Goal: Information Seeking & Learning: Learn about a topic

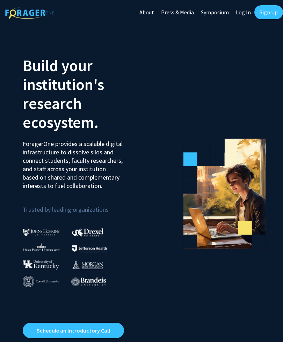
click at [244, 15] on link "Log In" at bounding box center [244, 12] width 22 height 24
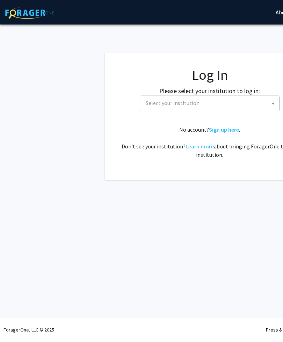
click at [155, 102] on span "Select your institution" at bounding box center [173, 102] width 54 height 7
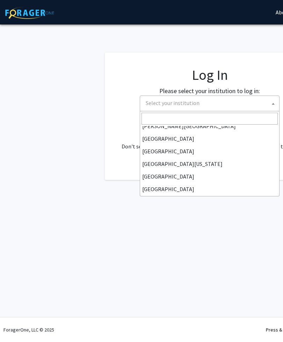
scroll to position [14, 0]
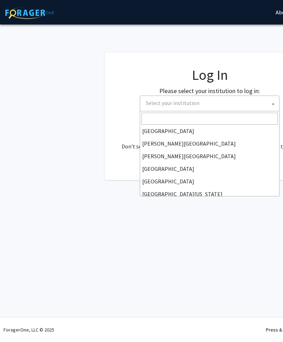
click at [147, 209] on div "Skip navigation About Press & Media Symposium Log In Sign Up Complete your prof…" at bounding box center [210, 171] width 420 height 342
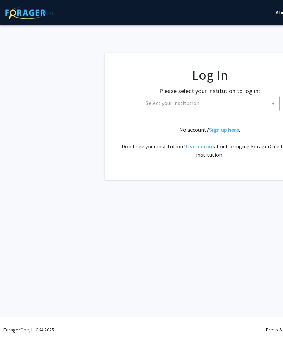
click at [158, 105] on span "Select your institution" at bounding box center [173, 102] width 54 height 7
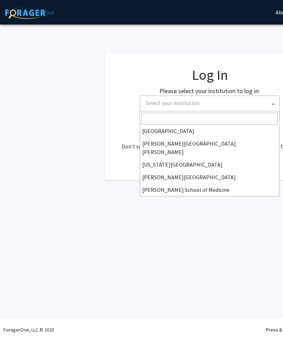
scroll to position [136, 0]
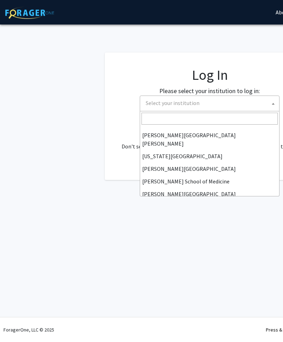
select select "1"
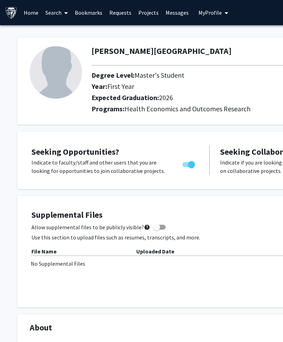
click at [56, 72] on img at bounding box center [56, 72] width 52 height 52
click at [213, 13] on span "My Profile" at bounding box center [210, 12] width 23 height 7
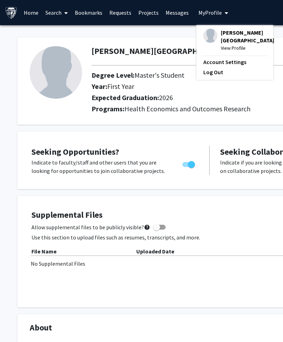
click at [223, 45] on span "View Profile" at bounding box center [247, 48] width 53 height 8
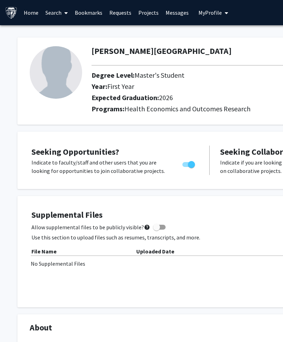
click at [211, 13] on span "My Profile" at bounding box center [210, 12] width 23 height 7
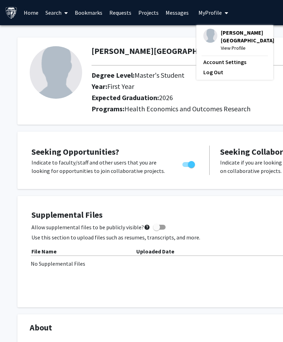
click at [207, 31] on img at bounding box center [210, 36] width 14 height 14
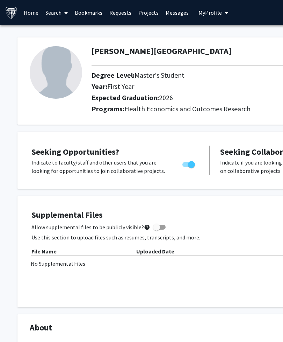
click at [213, 12] on span "My Profile" at bounding box center [210, 12] width 23 height 7
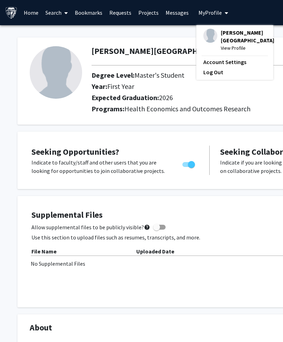
click at [227, 48] on span "View Profile" at bounding box center [247, 48] width 53 height 8
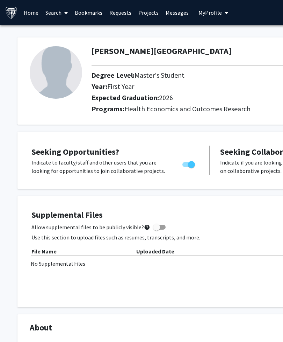
click at [137, 63] on div at bounding box center [240, 65] width 309 height 12
click at [97, 94] on h2 "Expected Graduation: 2026" at bounding box center [211, 97] width 238 height 8
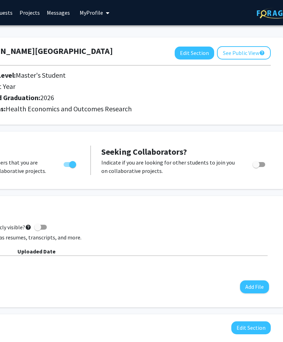
scroll to position [0, 136]
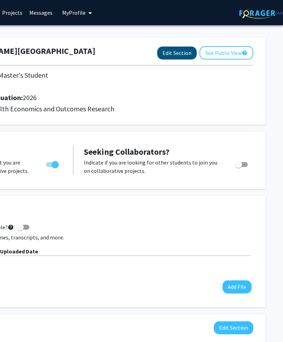
click at [177, 49] on button "Edit Section" at bounding box center [177, 53] width 40 height 13
select select "first_year"
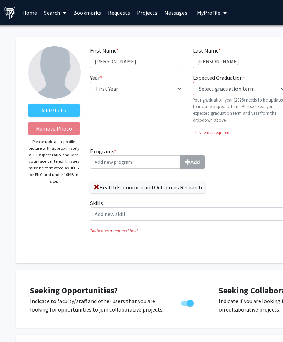
scroll to position [0, 0]
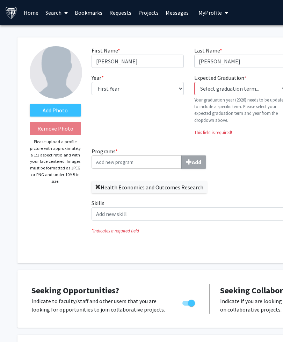
click at [98, 186] on span at bounding box center [98, 187] width 6 height 6
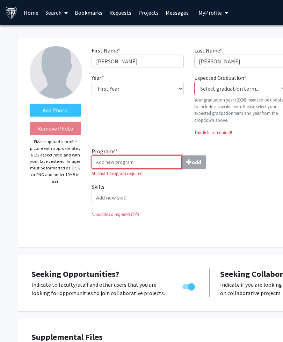
click at [104, 159] on input "Programs * Add" at bounding box center [137, 161] width 90 height 13
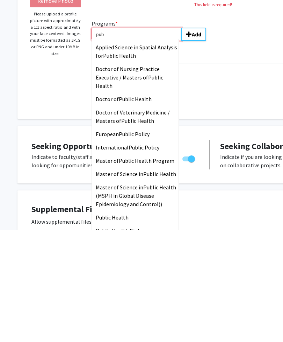
scroll to position [17, 0]
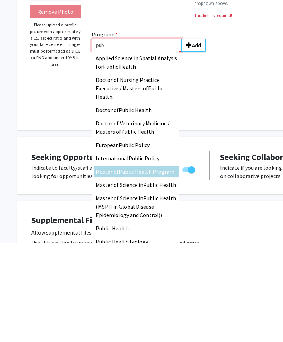
type input "pub"
click at [115, 267] on span "Master of" at bounding box center [107, 270] width 23 height 7
click at [115, 151] on input "pub" at bounding box center [137, 144] width 90 height 13
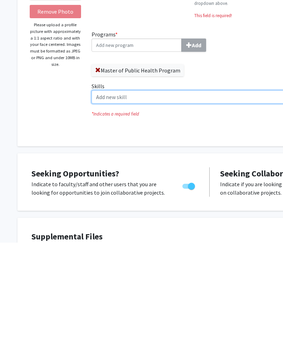
click at [102, 190] on input "Skills Add" at bounding box center [229, 196] width 274 height 13
type input "D"
type input "B"
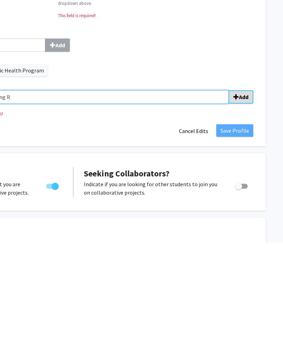
type input "Data analysis using R"
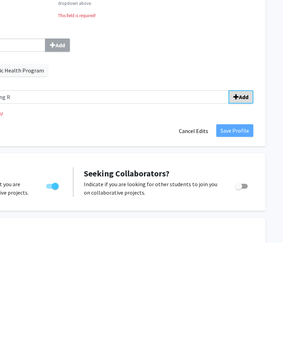
click at [242, 190] on button "Add" at bounding box center [241, 196] width 25 height 13
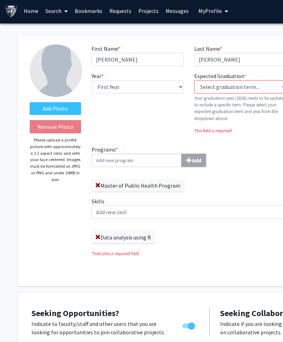
scroll to position [0, 0]
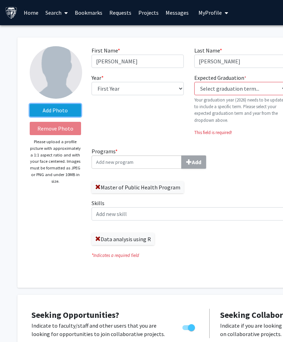
click at [48, 110] on label "Add Photo" at bounding box center [55, 110] width 51 height 13
click at [0, 0] on input "Add Photo" at bounding box center [0, 0] width 0 height 0
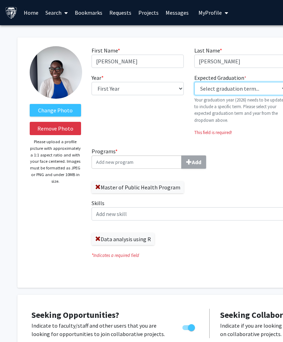
click at [214, 88] on select "Select graduation term... Previous: 2026 (Please select a specific term) Spring…" at bounding box center [240, 88] width 92 height 13
select select "34: spring_2026"
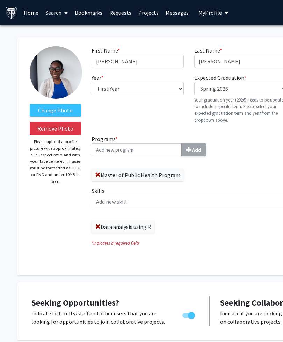
click at [35, 12] on link "Home" at bounding box center [31, 12] width 22 height 24
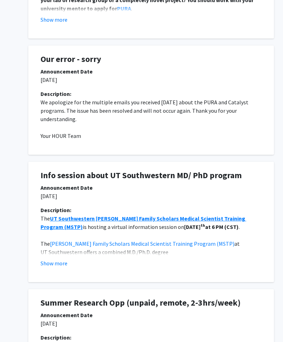
scroll to position [417, 123]
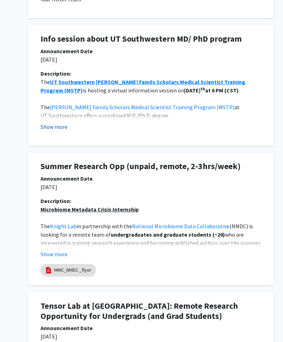
click at [56, 123] on button "Show more" at bounding box center [54, 127] width 27 height 8
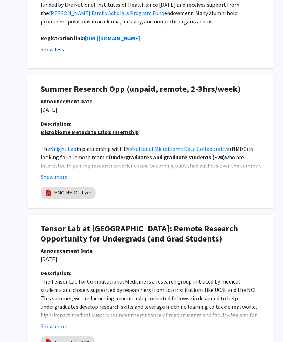
scroll to position [691, 123]
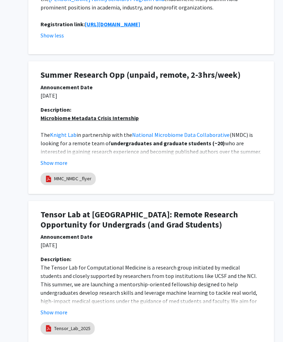
click at [54, 146] on fg-read-more "Microbiome Metadata Crisis Internship The Knight Lab in partnership with the Na…" at bounding box center [151, 140] width 221 height 53
click at [60, 158] on button "Show more" at bounding box center [54, 162] width 27 height 8
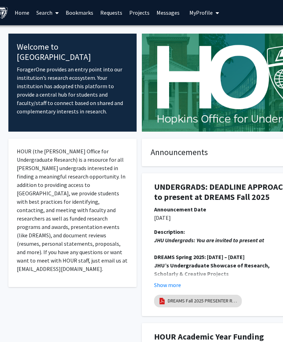
scroll to position [0, 0]
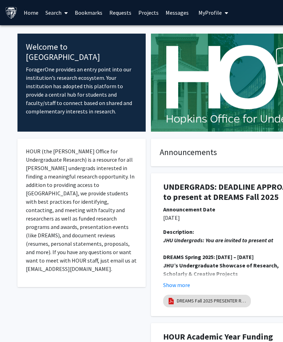
click at [67, 11] on icon at bounding box center [65, 13] width 3 height 6
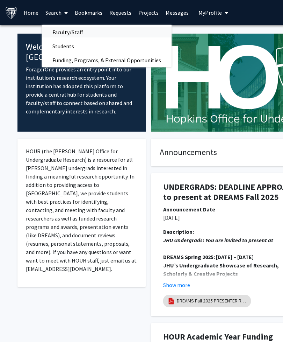
click at [59, 29] on span "Faculty/Staff" at bounding box center [67, 32] width 51 height 14
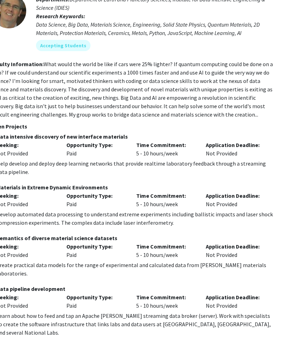
scroll to position [1665, 124]
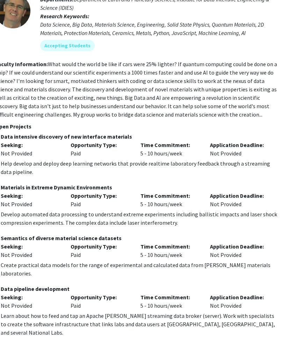
click at [20, 149] on div "Not Provided" at bounding box center [30, 153] width 59 height 8
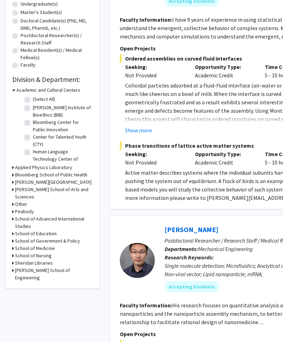
scroll to position [140, 0]
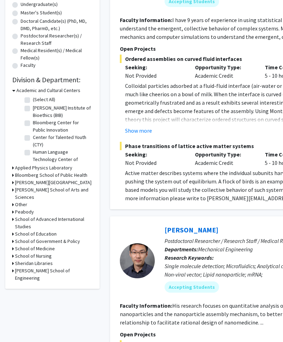
click at [33, 123] on label "Bloomberg Center for Public Innovation" at bounding box center [62, 126] width 58 height 15
click at [33, 123] on input "Bloomberg Center for Public Innovation" at bounding box center [35, 121] width 5 height 5
checkbox input "true"
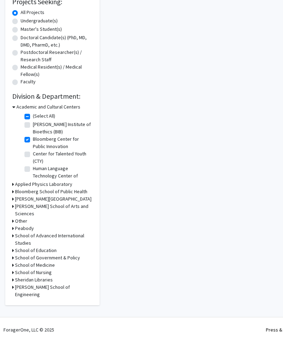
checkbox input "true"
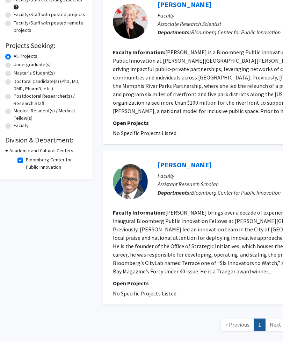
scroll to position [80, 0]
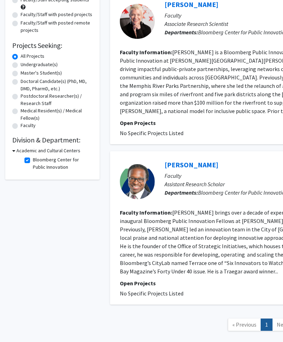
click at [21, 127] on label "Faculty" at bounding box center [28, 125] width 15 height 7
click at [21, 126] on input "Faculty" at bounding box center [23, 124] width 5 height 5
radio input "true"
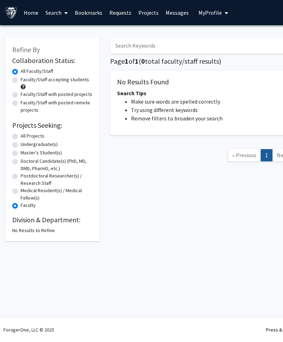
click at [21, 150] on label "Master's Student(s)" at bounding box center [41, 152] width 41 height 7
click at [21, 150] on input "Master's Student(s)" at bounding box center [23, 151] width 5 height 5
radio input "true"
click at [18, 142] on div "Undergraduate(s)" at bounding box center [52, 145] width 80 height 8
click at [21, 133] on label "All Projects" at bounding box center [33, 135] width 24 height 7
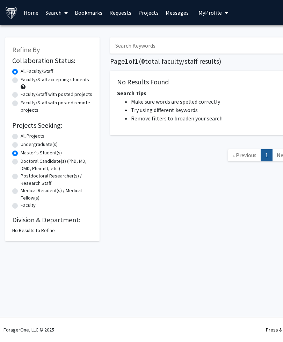
click at [21, 133] on input "All Projects" at bounding box center [23, 134] width 5 height 5
radio input "true"
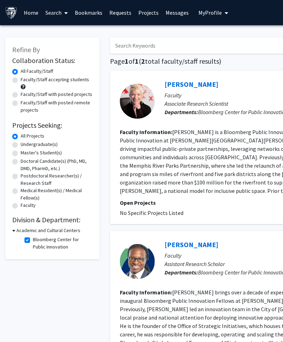
click at [33, 239] on label "Bloomberg Center for Public Innovation" at bounding box center [62, 243] width 58 height 15
click at [33, 239] on input "Bloomberg Center for Public Innovation" at bounding box center [35, 238] width 5 height 5
checkbox input "false"
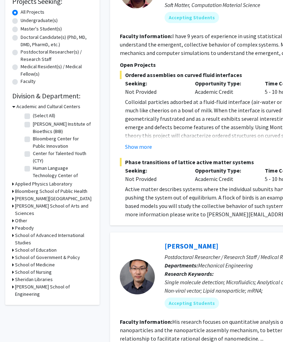
scroll to position [124, 0]
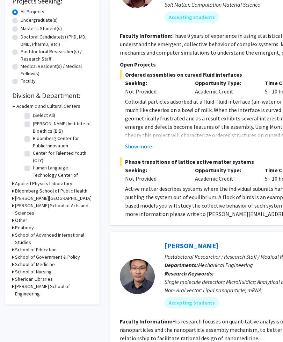
click at [12, 182] on icon at bounding box center [13, 183] width 2 height 7
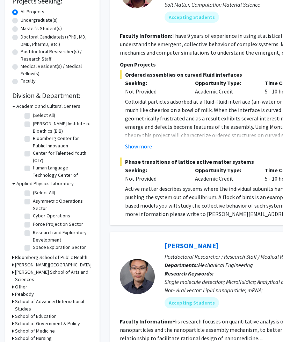
scroll to position [124, 0]
click at [33, 231] on label "Research and Exploratory Development" at bounding box center [62, 236] width 58 height 15
click at [33, 231] on input "Research and Exploratory Development" at bounding box center [35, 231] width 5 height 5
checkbox input "true"
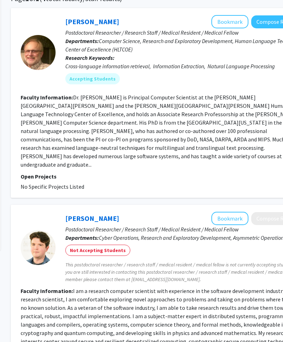
scroll to position [41, 99]
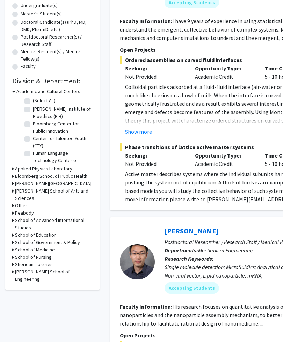
scroll to position [138, 0]
click at [13, 176] on icon at bounding box center [13, 176] width 2 height 7
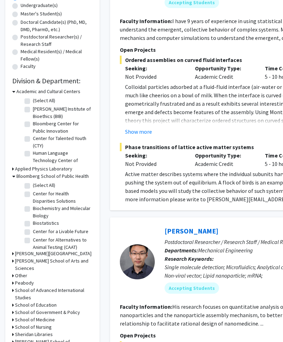
click at [33, 184] on label "(Select All)" at bounding box center [44, 184] width 22 height 7
click at [33, 184] on input "(Select All)" at bounding box center [35, 183] width 5 height 5
checkbox input "true"
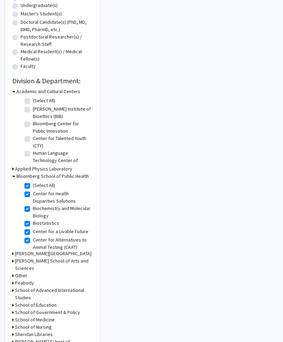
checkbox input "true"
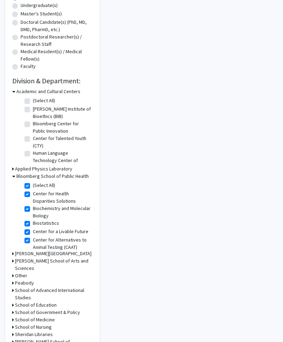
checkbox input "true"
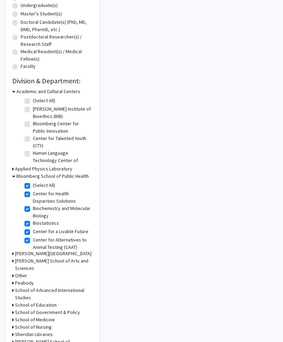
checkbox input "true"
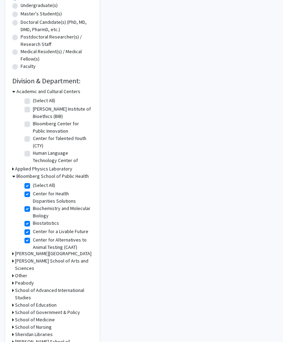
checkbox input "true"
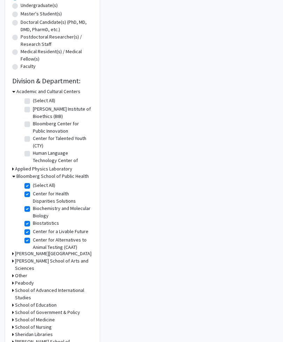
checkbox input "true"
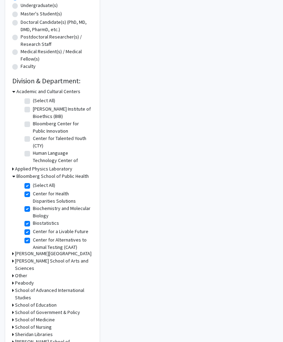
checkbox input "true"
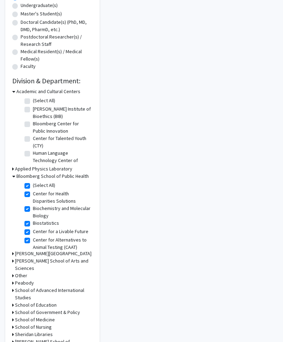
checkbox input "true"
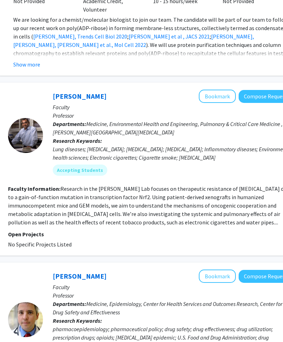
scroll to position [1150, 110]
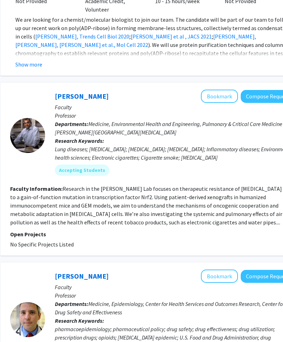
click at [5, 124] on div "[PERSON_NAME] Bookmark Compose Request Faculty Professor Departments: Medicine,…" at bounding box center [152, 169] width 304 height 173
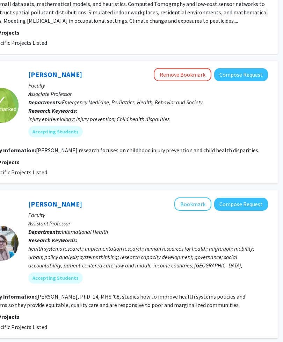
scroll to position [1899, 136]
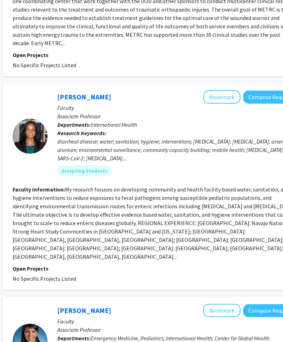
scroll to position [1119, 107]
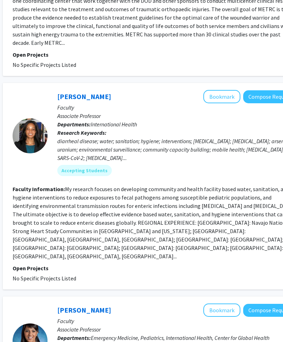
click at [14, 186] on b "Faculty Information:" at bounding box center [39, 189] width 52 height 7
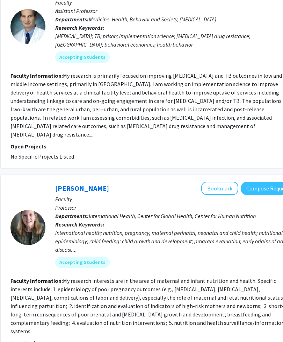
scroll to position [1601, 109]
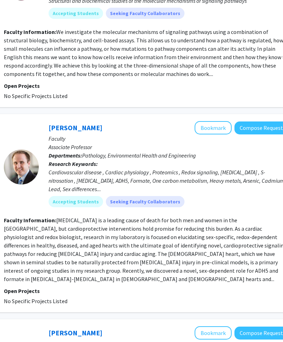
scroll to position [743, 116]
